Goal: Transaction & Acquisition: Purchase product/service

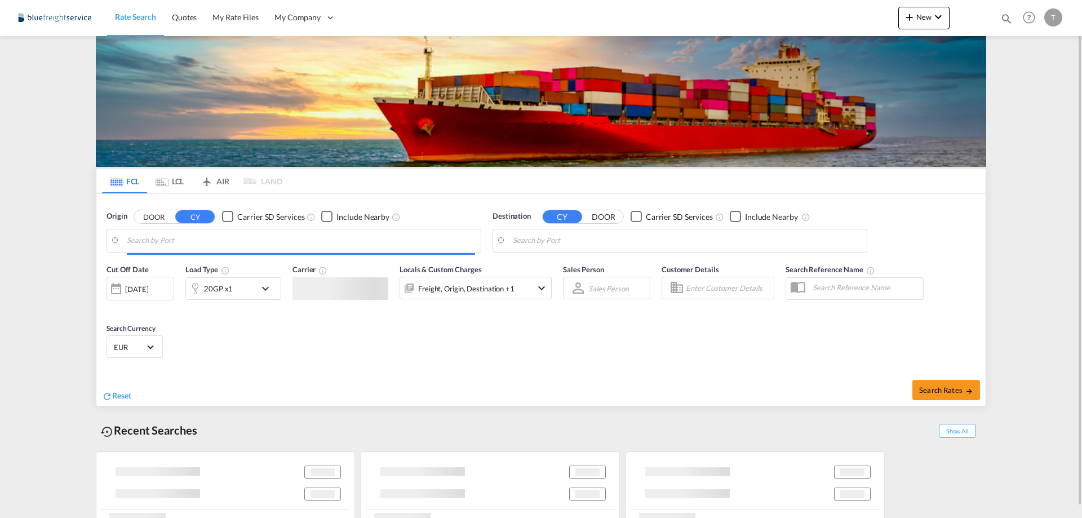
type input "[GEOGRAPHIC_DATA], [GEOGRAPHIC_DATA]"
type input "Laem Chabang, THLCH"
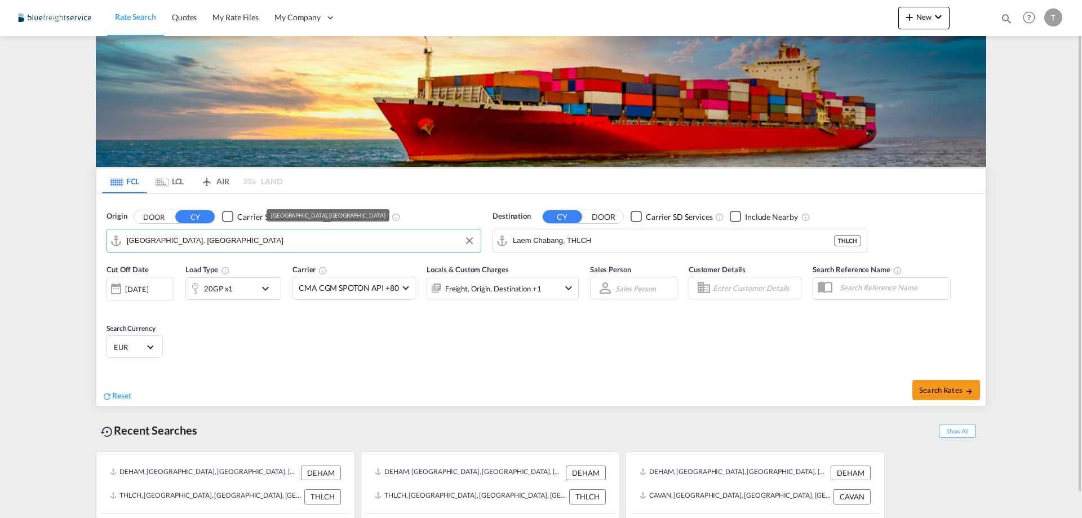
click at [209, 245] on input "[GEOGRAPHIC_DATA], [GEOGRAPHIC_DATA]" at bounding box center [301, 240] width 348 height 17
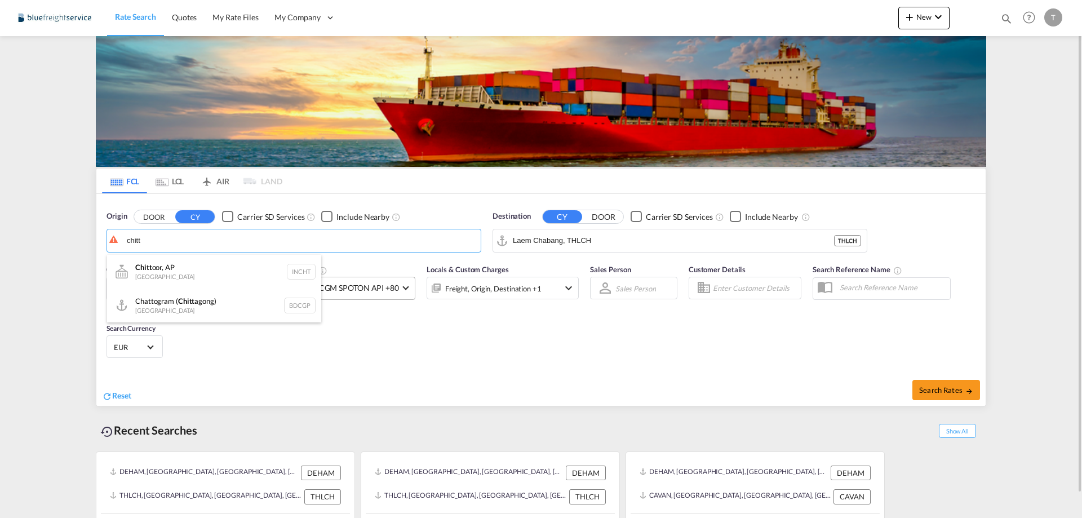
drag, startPoint x: 230, startPoint y: 304, endPoint x: 330, endPoint y: 294, distance: 100.2
click at [230, 304] on div "Chattogram ( Chitt agong) Bangladesh BDCGP" at bounding box center [214, 306] width 214 height 34
type input "Chattogram (Chittagong), BDCGP"
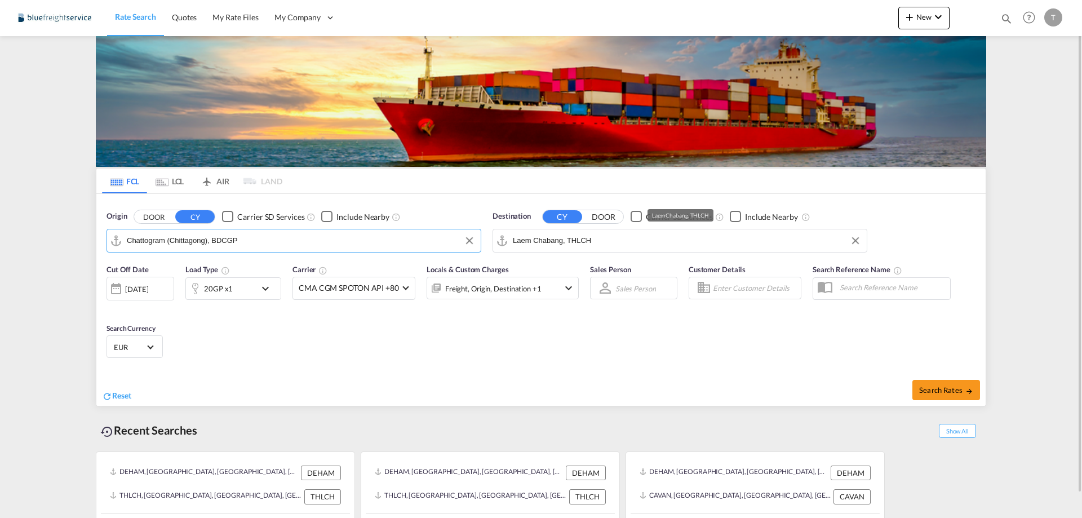
click at [644, 239] on input "Laem Chabang, THLCH" at bounding box center [687, 240] width 348 height 17
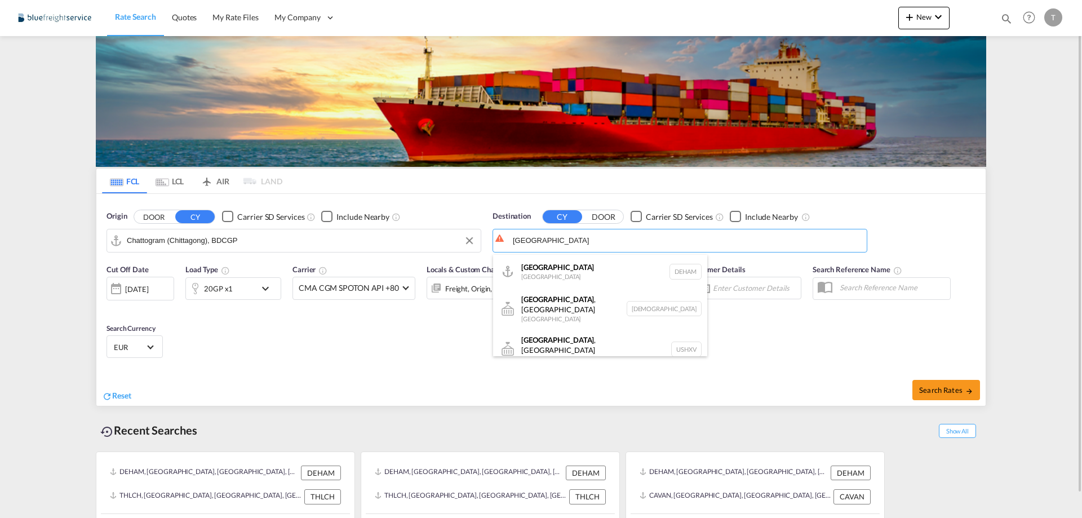
click at [614, 269] on div "Hamburg [GEOGRAPHIC_DATA] [GEOGRAPHIC_DATA]" at bounding box center [600, 272] width 214 height 34
type input "[GEOGRAPHIC_DATA], [GEOGRAPHIC_DATA]"
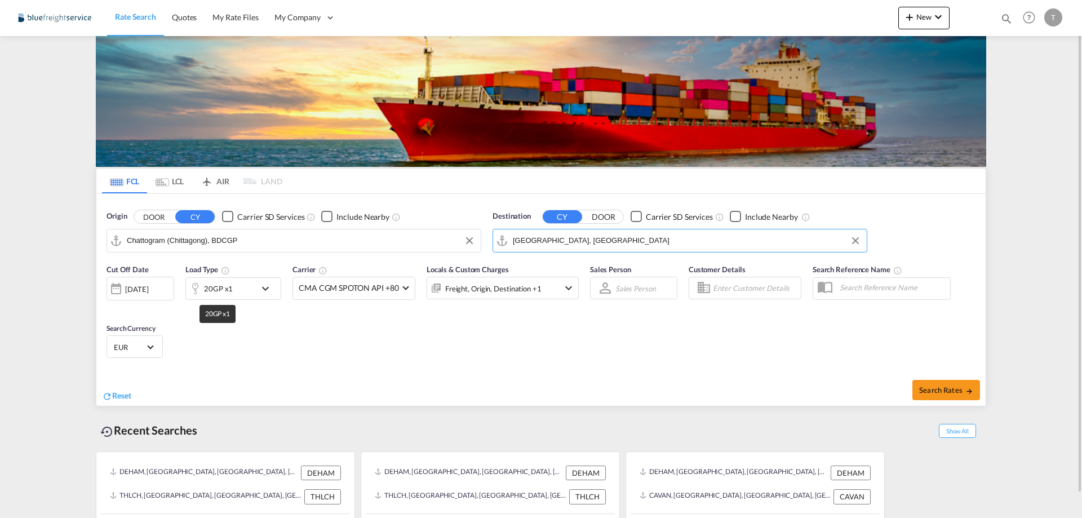
click at [230, 291] on div "20GP x1" at bounding box center [218, 289] width 29 height 16
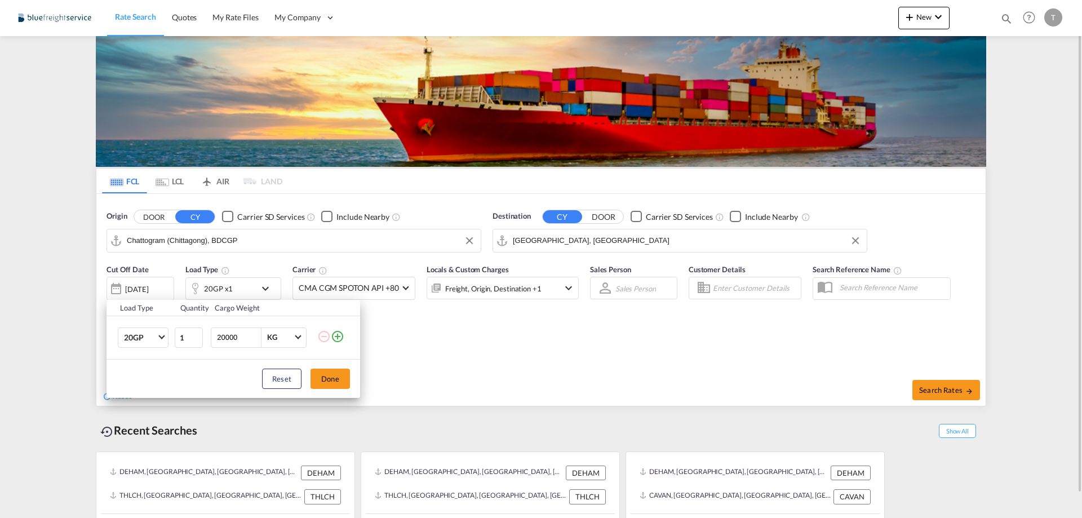
click at [340, 379] on button "Done" at bounding box center [329, 379] width 39 height 20
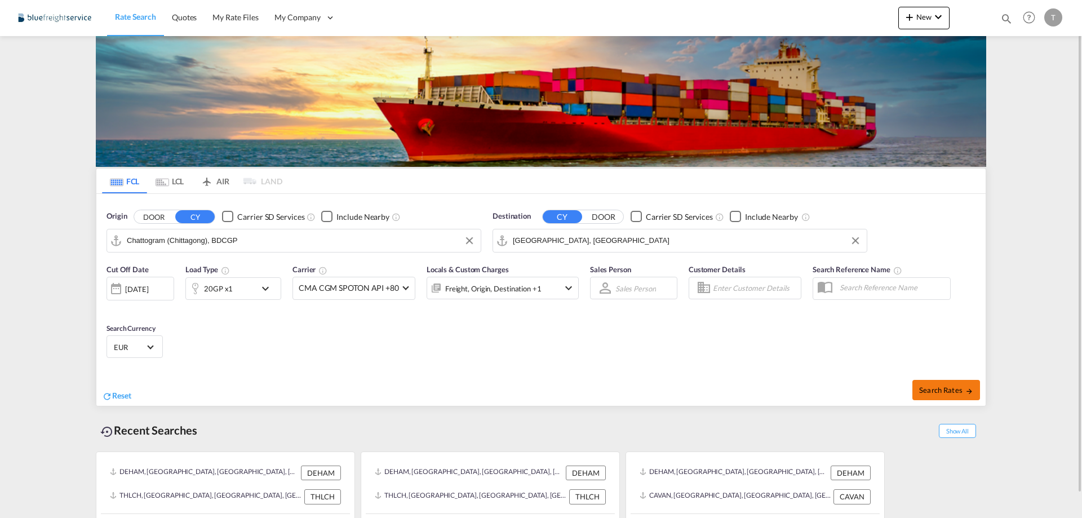
click at [934, 394] on button "Search Rates" at bounding box center [946, 390] width 68 height 20
type input "BDCGP to DEHAM / [DATE]"
